Goal: Navigation & Orientation: Find specific page/section

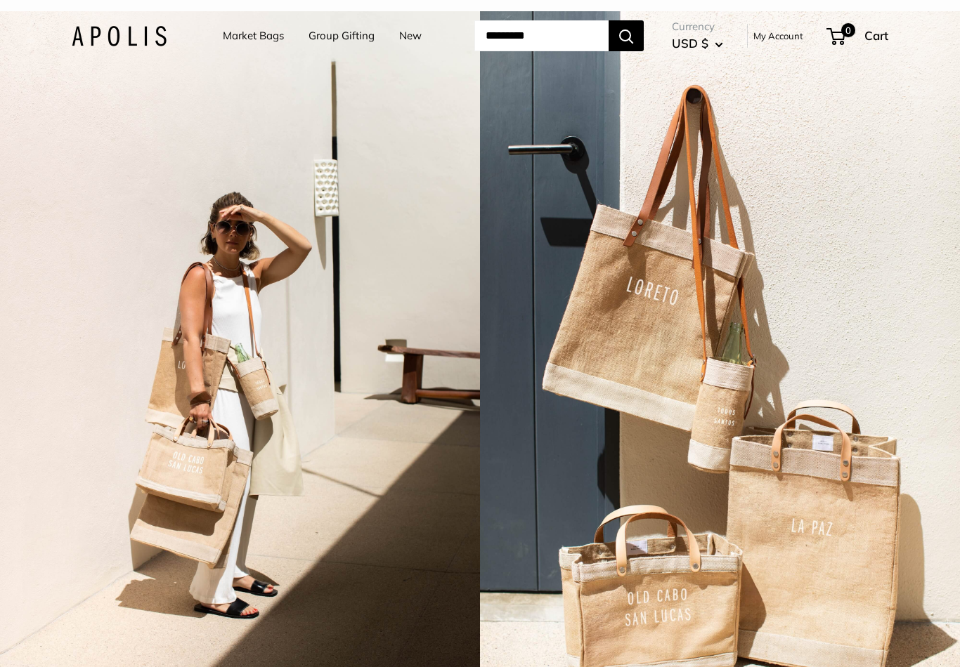
click at [344, 41] on link "Group Gifting" at bounding box center [341, 36] width 66 height 20
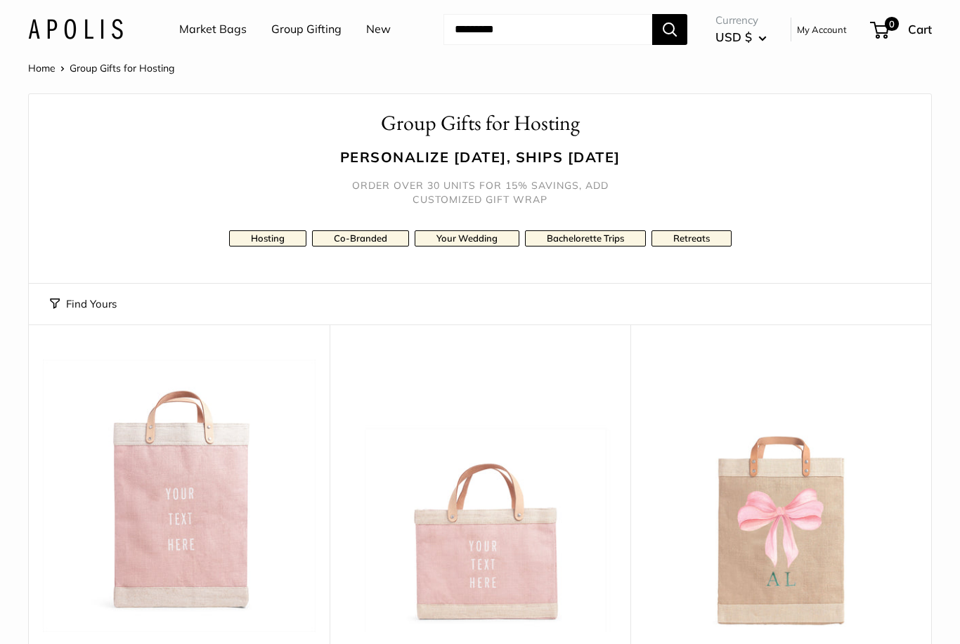
click at [223, 35] on link "Market Bags" at bounding box center [212, 29] width 67 height 21
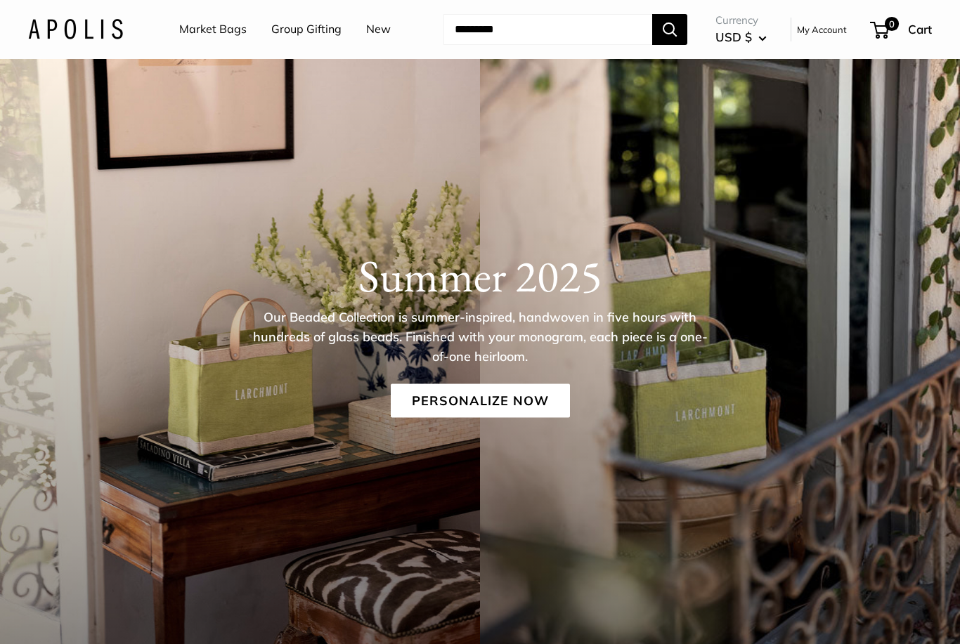
click at [379, 32] on link "New" at bounding box center [378, 29] width 25 height 21
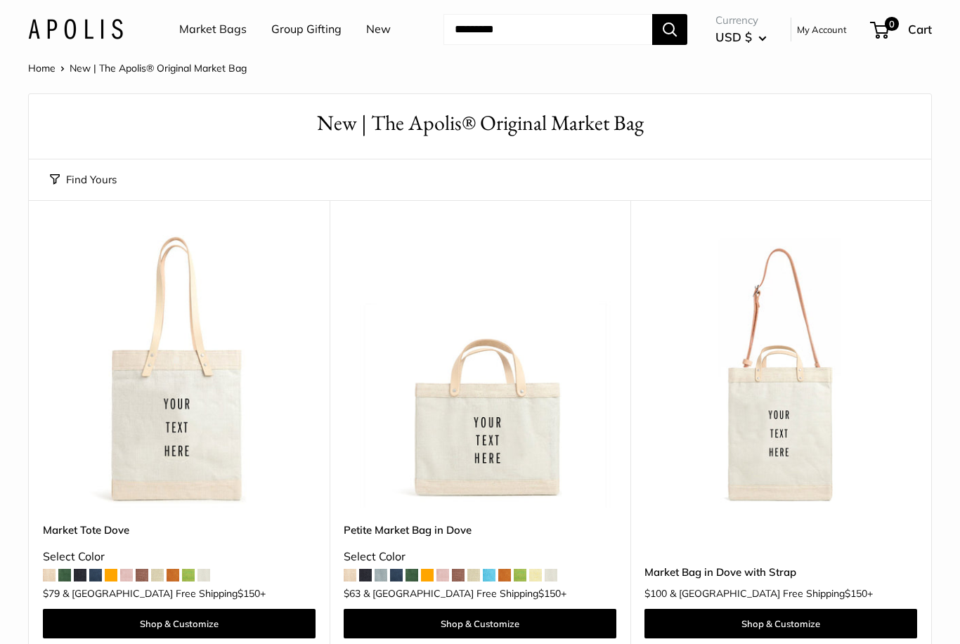
click at [309, 39] on link "Group Gifting" at bounding box center [306, 29] width 70 height 21
